Goal: Find specific page/section: Find specific page/section

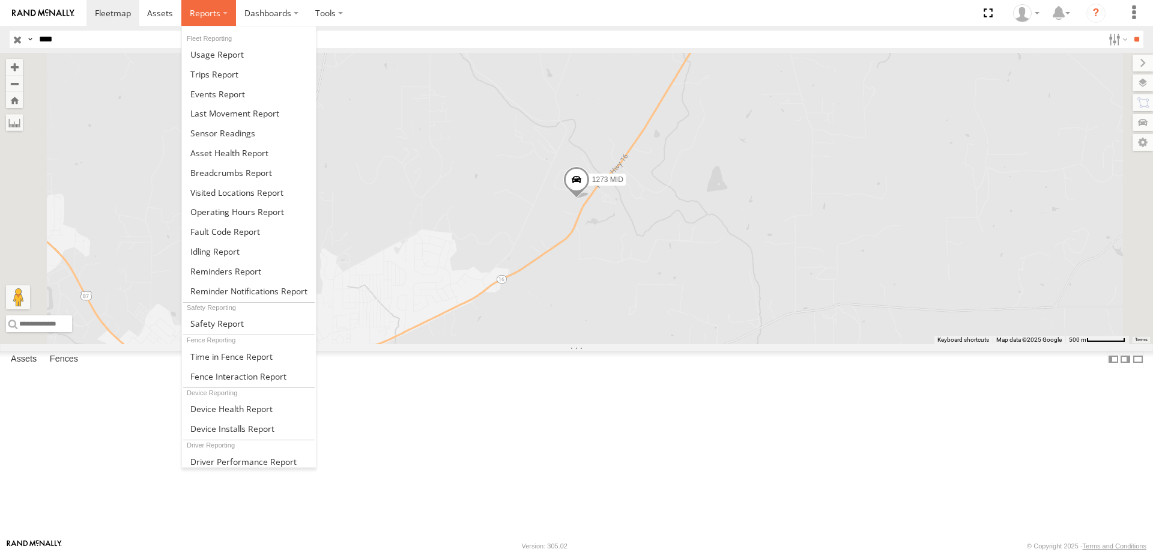
click at [207, 16] on span at bounding box center [205, 12] width 31 height 11
click at [219, 91] on span at bounding box center [217, 93] width 55 height 11
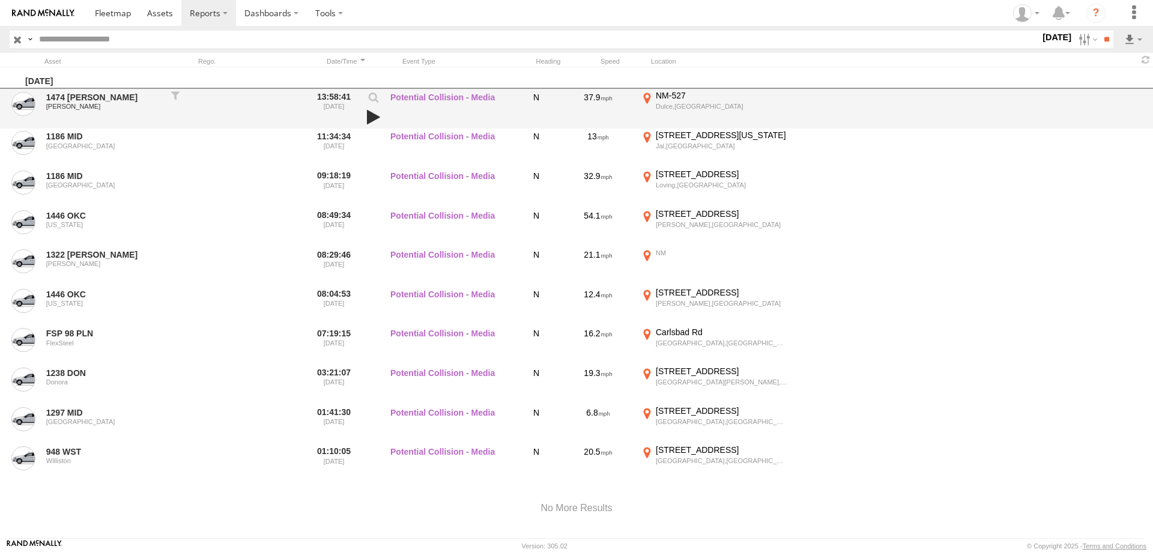
click at [375, 117] on link at bounding box center [373, 117] width 20 height 17
